Goal: Contribute content

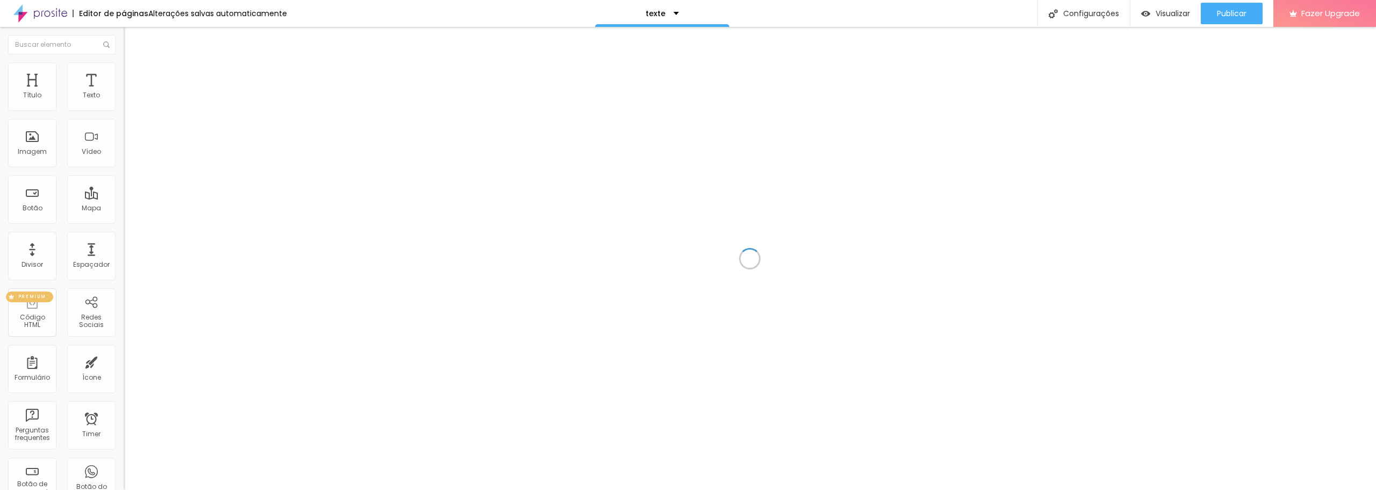
click at [39, 318] on div "Código HTML" at bounding box center [32, 321] width 42 height 16
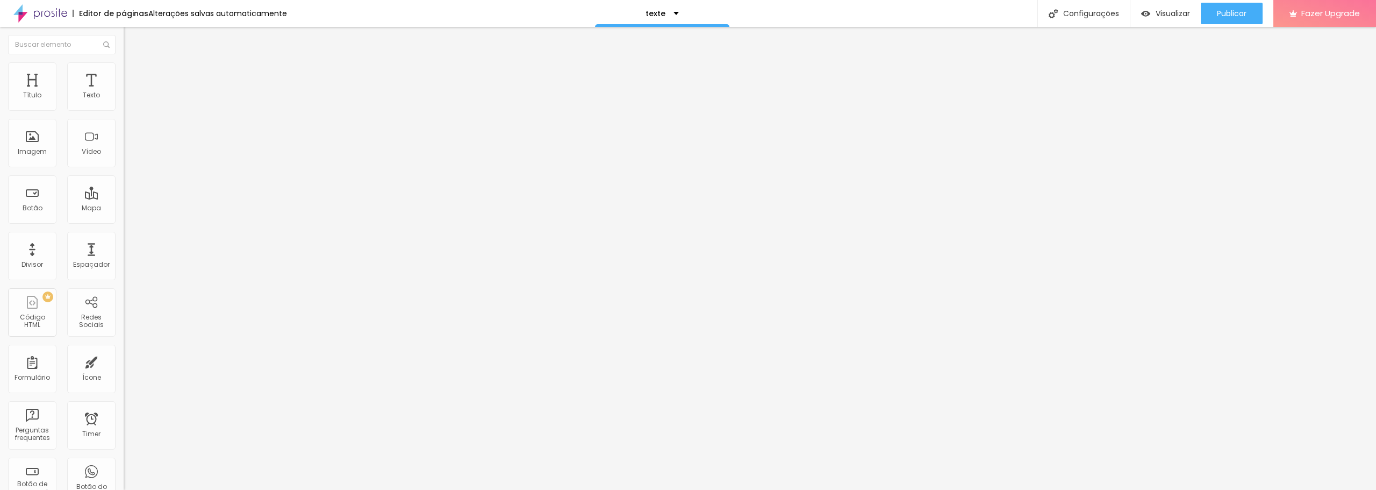
drag, startPoint x: 113, startPoint y: 292, endPoint x: 101, endPoint y: 64, distance: 228.1
click at [124, 73] on img at bounding box center [129, 78] width 10 height 10
click at [124, 425] on input "text" at bounding box center [188, 430] width 129 height 11
paste input "<svg xmlns="[URL][DOMAIN_NAME]" width="18" height="18" fill="var(--store-primar…"
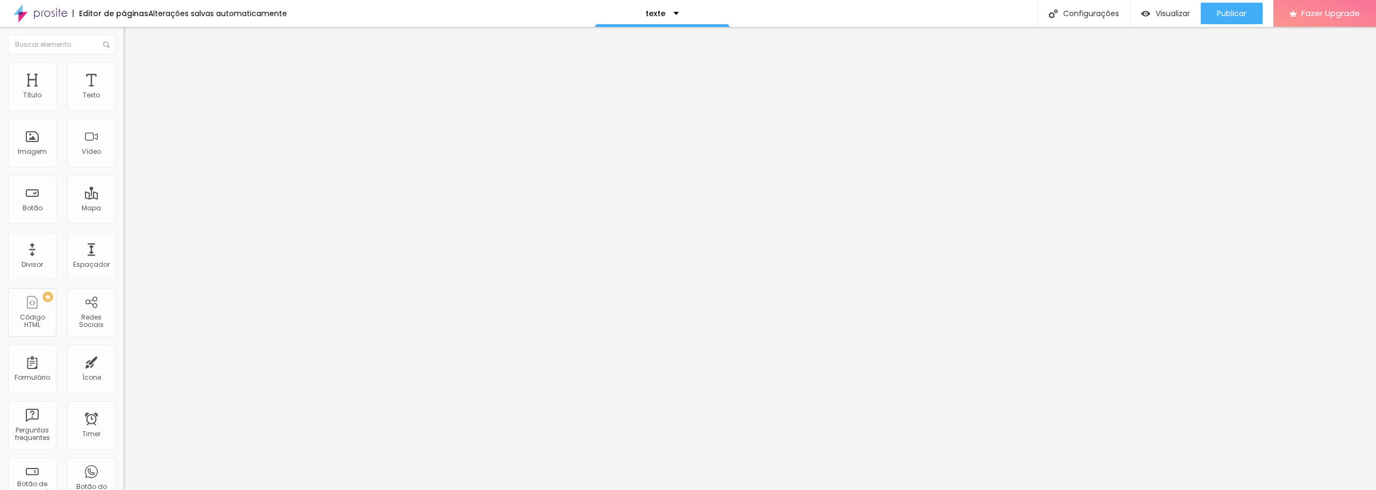
type input "<svg xmlns="[URL][DOMAIN_NAME]" width="18" height="18" fill="var(--store-primar…"
click at [1172, 6] on div "Visualizar" at bounding box center [1165, 13] width 49 height 21
click at [31, 303] on div "PREMIUM Código HTML" at bounding box center [32, 312] width 48 height 48
click at [31, 311] on div "PREMIUM Código HTML" at bounding box center [32, 312] width 48 height 48
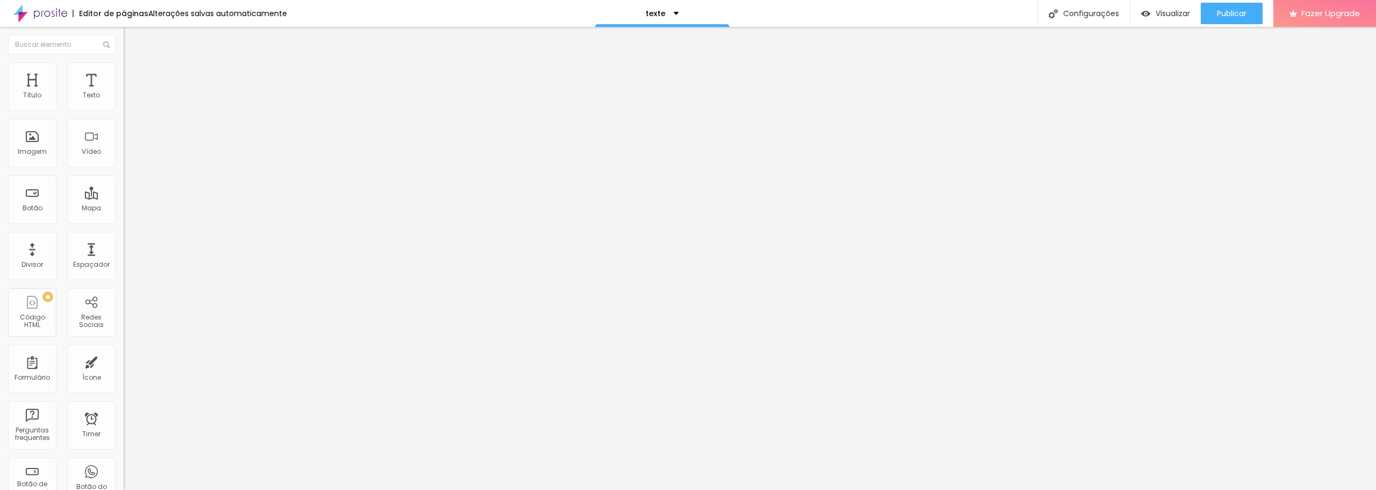
click at [124, 220] on input "https://" at bounding box center [188, 215] width 129 height 11
paste input "<svg xmlns="[URL][DOMAIN_NAME]" width="18" height="18" fill="var(--store-primar…"
type input "https://<svg xmlns="[URL][DOMAIN_NAME]" width="18" height="18" fill="var(--stor…"
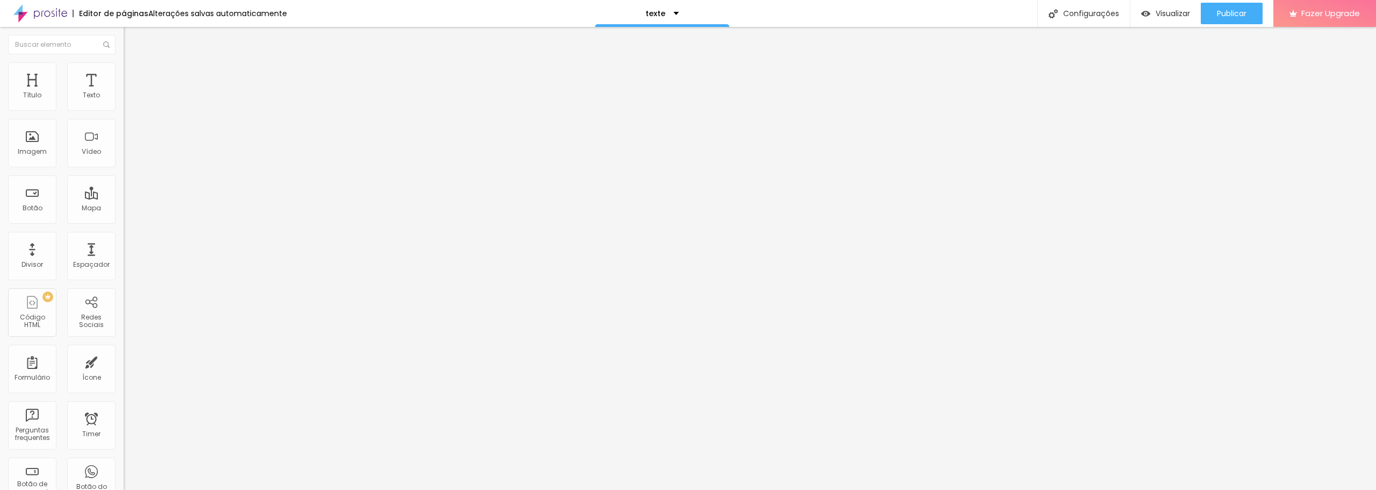
click at [124, 246] on div "URL https://<svg xmlns="[URL][DOMAIN_NAME]" width="18" height="18" fill="var(--…" at bounding box center [186, 224] width 124 height 42
click at [124, 349] on div "Editar Imagem Conteúdo Estilo Avançado Trocar imagem Descrição da imagem (Alt) …" at bounding box center [186, 258] width 124 height 463
click at [124, 220] on input "https://<svg xmlns="[URL][DOMAIN_NAME]" width="18" height="18" fill="var(--stor…" at bounding box center [188, 215] width 129 height 11
type input "https://"
